Goal: Register for event/course

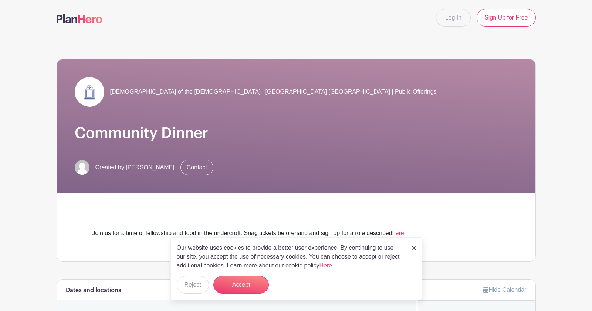
click at [413, 247] on img at bounding box center [413, 248] width 4 height 4
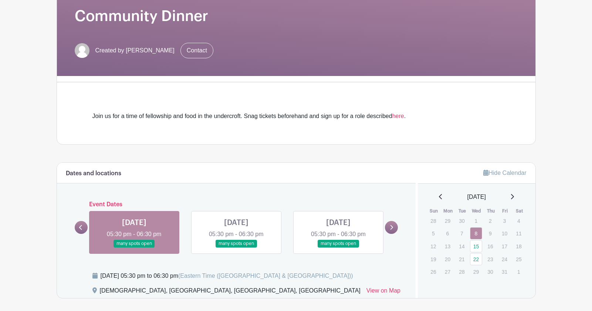
scroll to position [120, 0]
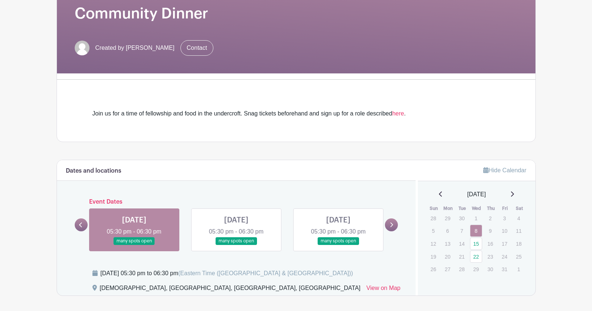
click at [134, 245] on link at bounding box center [134, 245] width 0 height 0
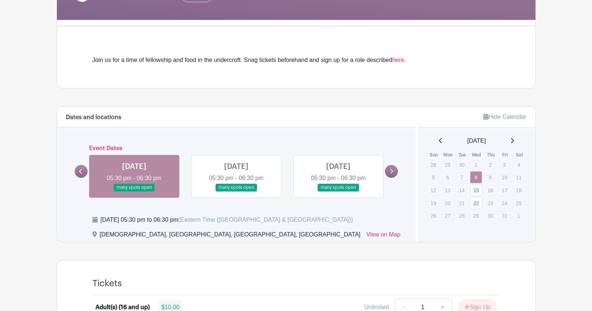
scroll to position [133, 0]
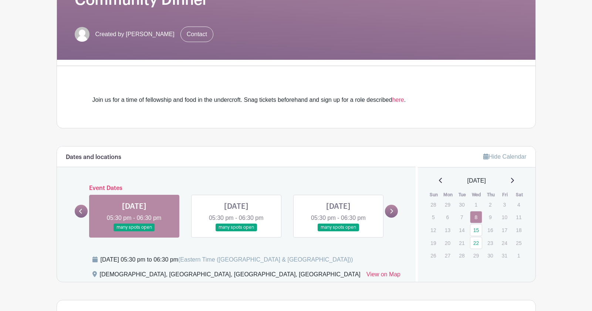
click at [134, 232] on link at bounding box center [134, 232] width 0 height 0
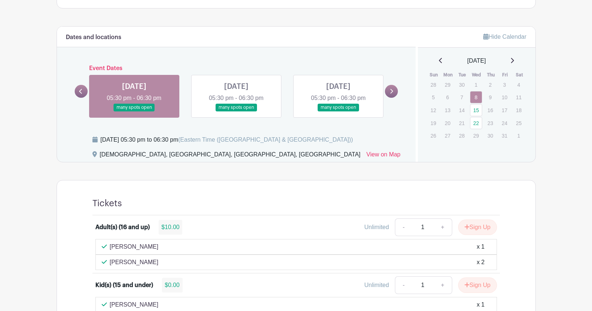
scroll to position [254, 0]
click at [474, 226] on button "Sign Up" at bounding box center [477, 227] width 39 height 16
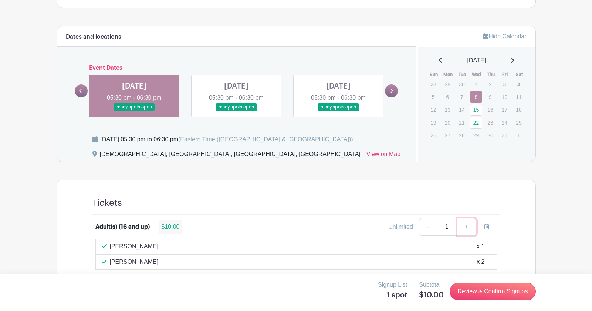
click at [467, 225] on link "+" at bounding box center [466, 227] width 18 height 18
type input "2"
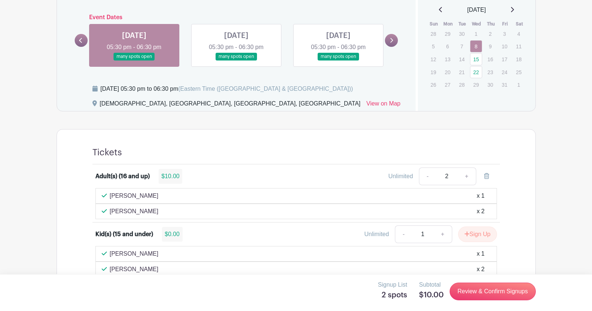
scroll to position [305, 0]
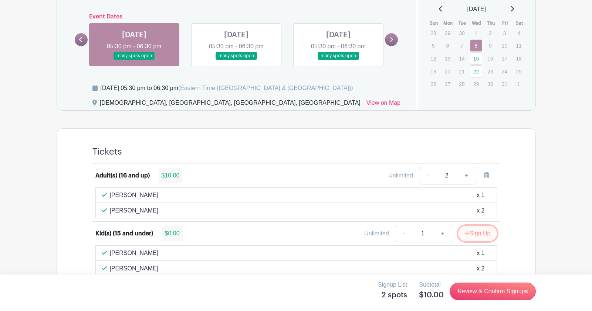
click at [474, 234] on button "Sign Up" at bounding box center [477, 234] width 39 height 16
click at [468, 234] on link "+" at bounding box center [466, 234] width 18 height 18
type input "2"
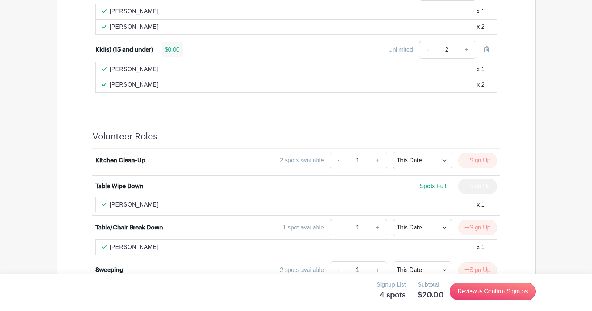
scroll to position [491, 0]
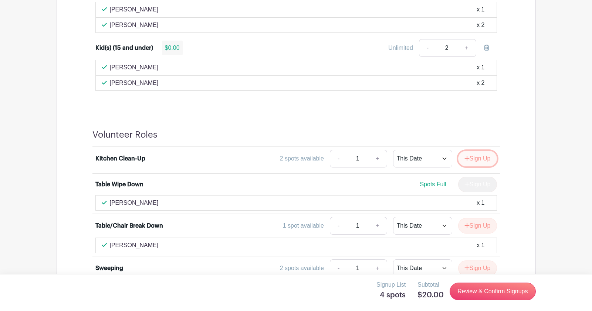
click at [475, 159] on button "Sign Up" at bounding box center [477, 159] width 39 height 16
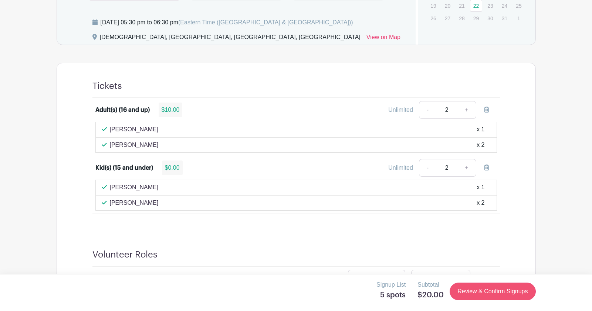
scroll to position [371, 0]
click at [474, 294] on link "Review & Confirm Signups" at bounding box center [492, 292] width 86 height 18
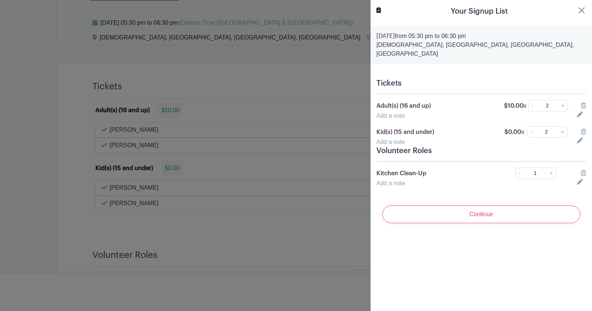
click at [392, 139] on link "Add a note" at bounding box center [390, 142] width 28 height 6
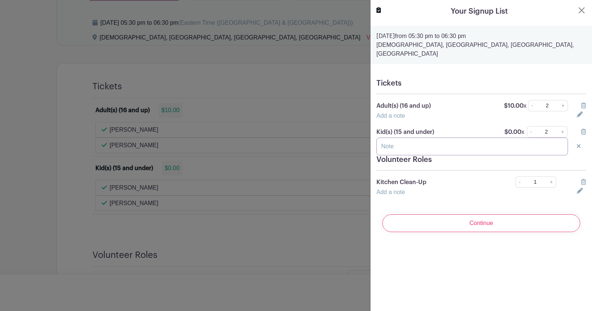
click at [392, 138] on input "text" at bounding box center [471, 147] width 191 height 18
type input "W"
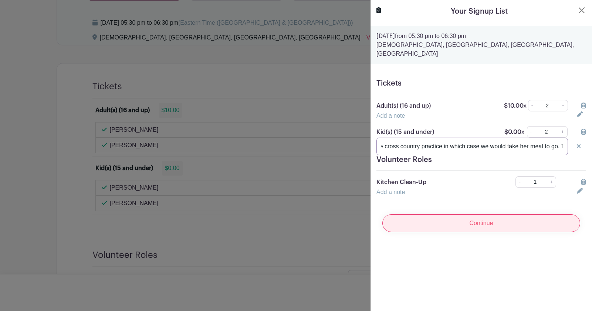
type input "[PERSON_NAME] have cross country practice in which case we would take her meal …"
click at [413, 215] on input "Continue" at bounding box center [481, 224] width 198 height 18
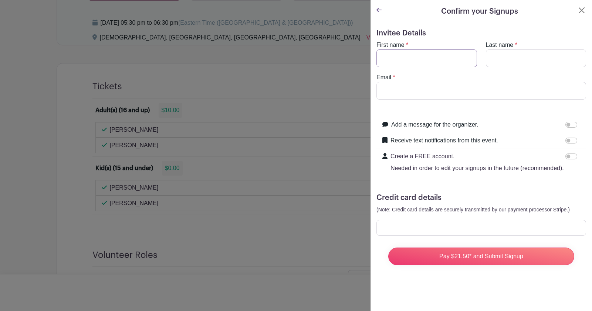
click at [402, 59] on input "First name" at bounding box center [426, 59] width 101 height 18
drag, startPoint x: 410, startPoint y: 61, endPoint x: 350, endPoint y: 59, distance: 60.2
drag, startPoint x: 394, startPoint y: 60, endPoint x: 390, endPoint y: 60, distance: 4.1
click at [390, 60] on input "First name" at bounding box center [426, 59] width 101 height 18
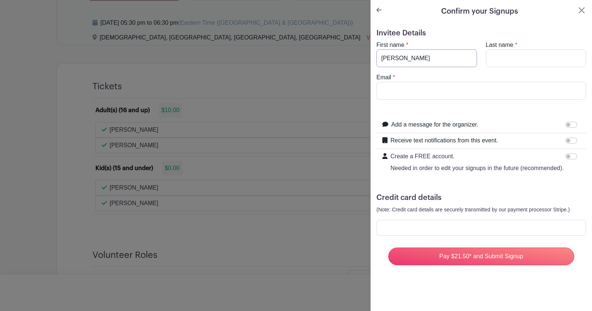
type input "[PERSON_NAME]"
type input "[EMAIL_ADDRESS][PERSON_NAME][DOMAIN_NAME]"
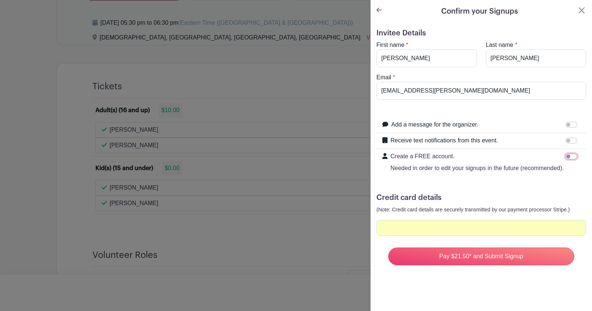
click at [569, 156] on input "Create a FREE account. Needed in order to edit your signups in the future (reco…" at bounding box center [571, 157] width 12 height 6
checkbox input "true"
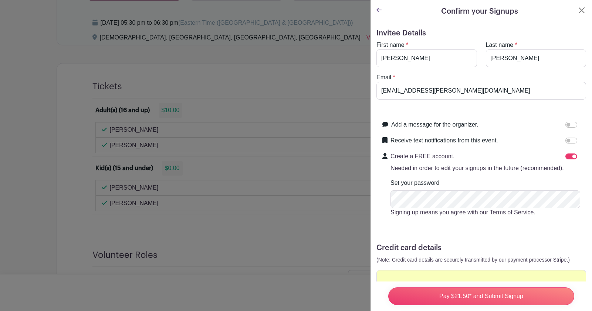
click at [379, 8] on icon at bounding box center [378, 10] width 5 height 6
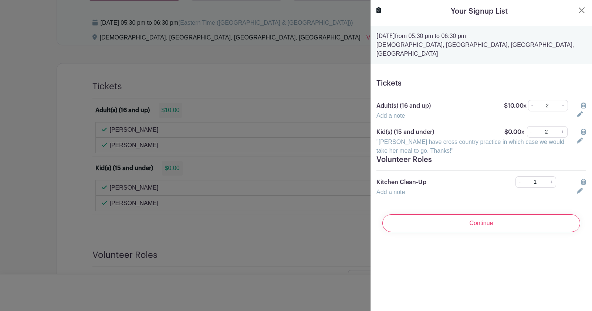
click at [578, 138] on icon at bounding box center [579, 141] width 6 height 6
drag, startPoint x: 380, startPoint y: 139, endPoint x: 586, endPoint y: 139, distance: 206.2
click at [586, 139] on div "[PERSON_NAME] have cross country practice in which case we would take her meal …" at bounding box center [481, 147] width 218 height 18
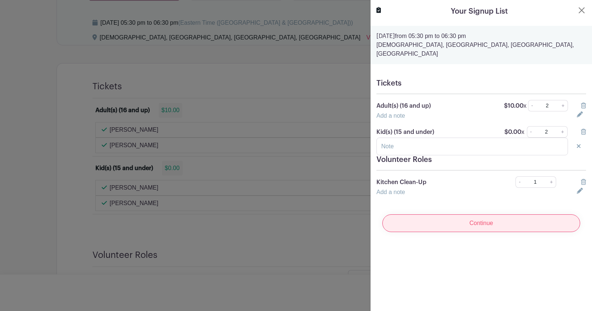
click at [521, 215] on input "Continue" at bounding box center [481, 224] width 198 height 18
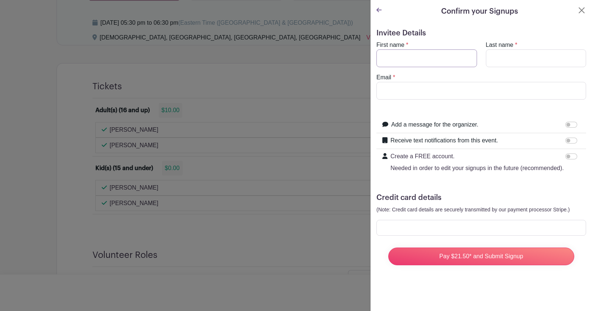
click at [442, 58] on input "First name" at bounding box center [426, 59] width 101 height 18
type input "[PERSON_NAME]"
type input "[EMAIL_ADDRESS][PERSON_NAME][DOMAIN_NAME]"
click at [569, 124] on input "Add a message for the organizer." at bounding box center [571, 125] width 12 height 6
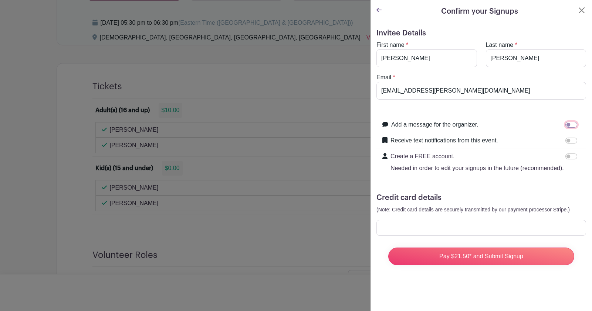
checkbox input "true"
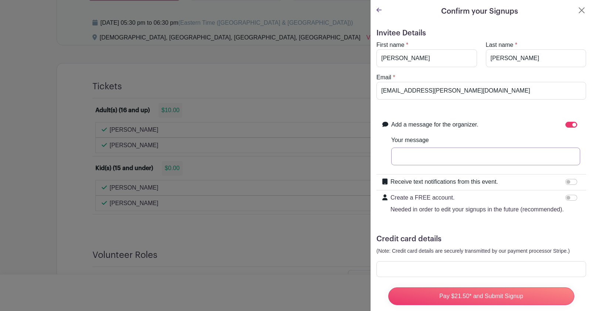
click at [489, 150] on input "Your message" at bounding box center [485, 157] width 189 height 18
paste input "[PERSON_NAME] have cross country practice in which case we would take her meal …"
click at [498, 157] on input "[PERSON_NAME] have cross country practice in which case we would take her meal …" at bounding box center [485, 157] width 189 height 18
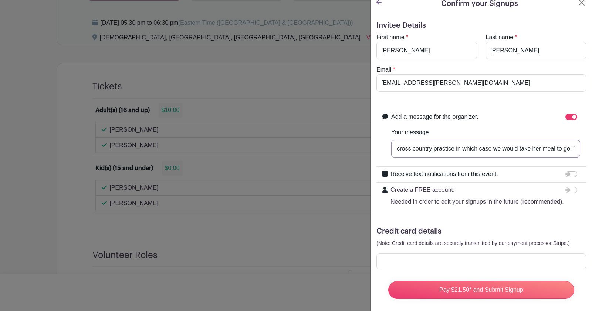
scroll to position [9, 0]
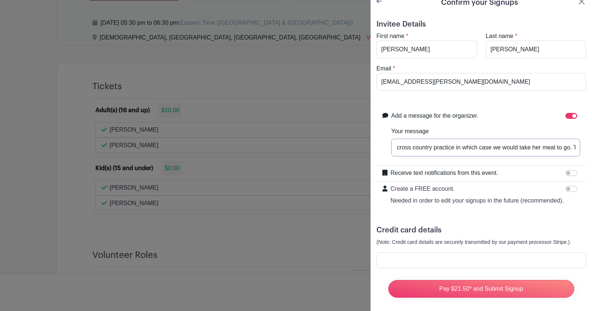
type input "[PERSON_NAME] have cross country practice in which case we would take her meal …"
click at [568, 188] on input "Create a FREE account. Needed in order to edit your signups in the future (reco…" at bounding box center [571, 189] width 12 height 6
checkbox input "true"
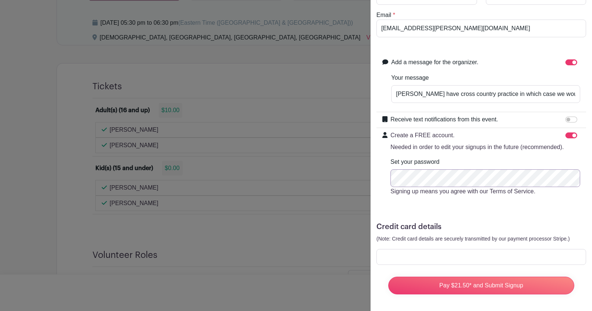
scroll to position [64, 0]
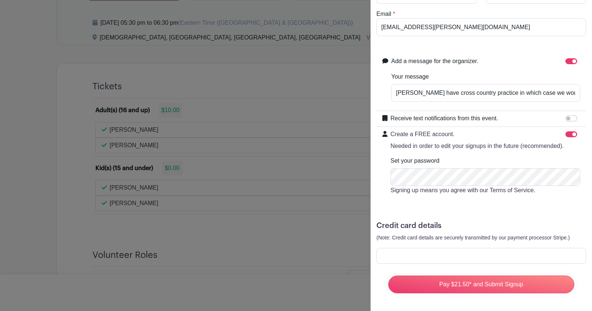
click at [471, 302] on div "Invitee Details First name * [PERSON_NAME] Last name * [PERSON_NAME] Email * [E…" at bounding box center [480, 135] width 221 height 352
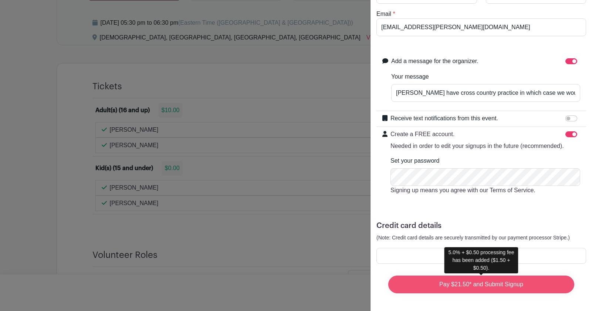
click at [468, 287] on input "Pay $21.50* and Submit Signup" at bounding box center [481, 285] width 186 height 18
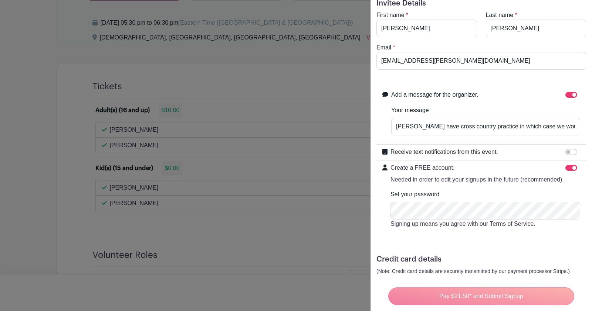
scroll to position [0, 0]
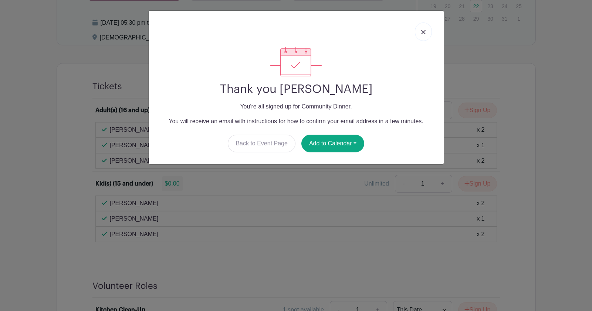
click at [422, 32] on img at bounding box center [423, 32] width 4 height 4
